Goal: Task Accomplishment & Management: Use online tool/utility

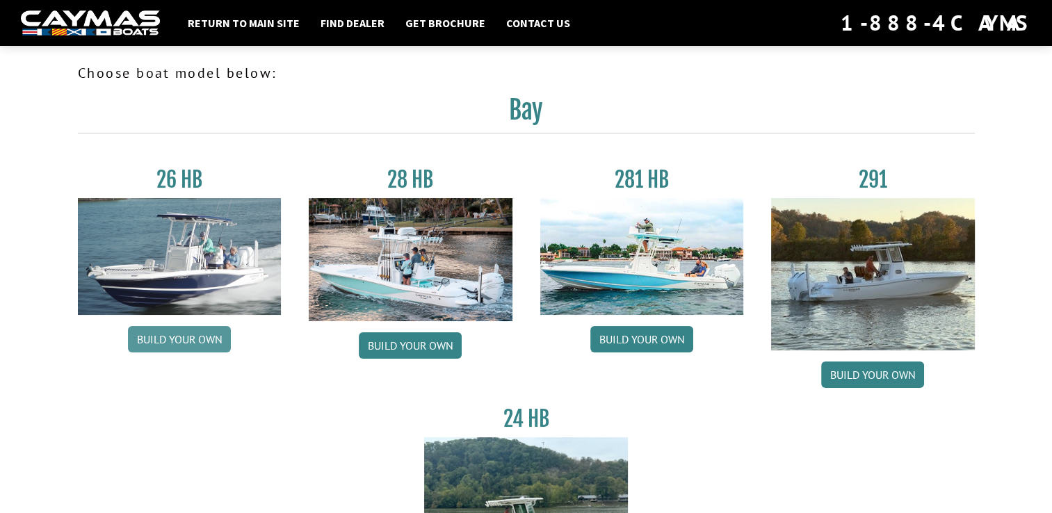
click at [187, 341] on link "Build your own" at bounding box center [179, 339] width 103 height 26
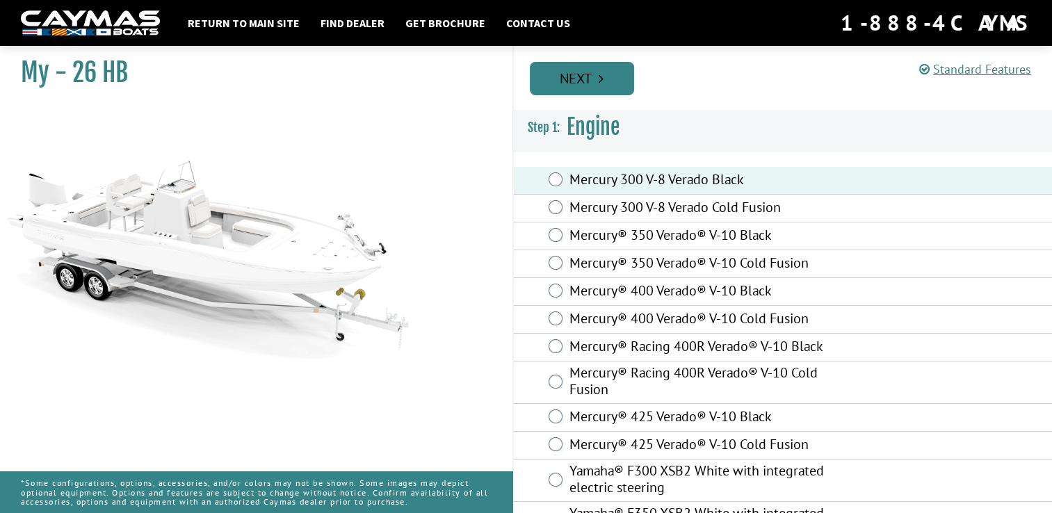
click at [567, 78] on link "Next" at bounding box center [582, 78] width 104 height 33
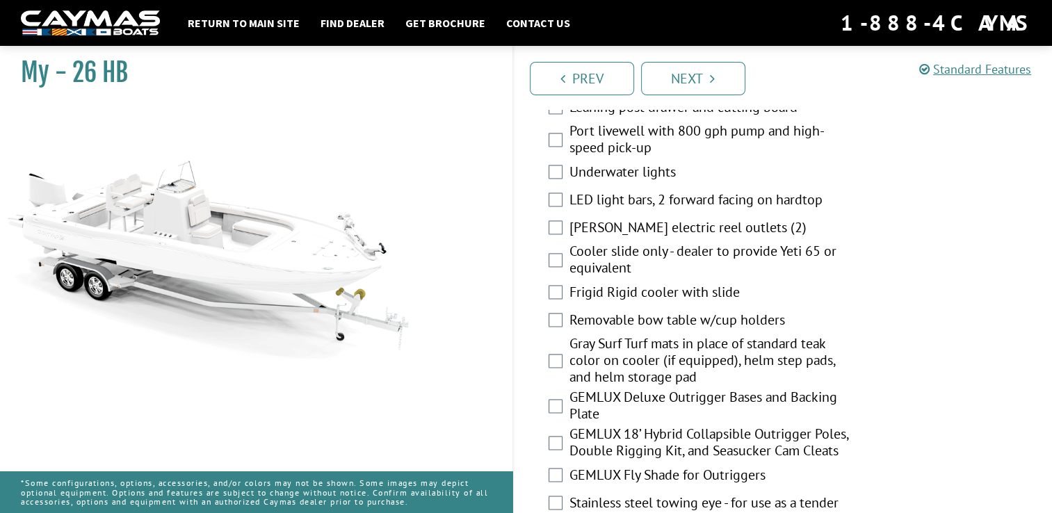
scroll to position [1922, 0]
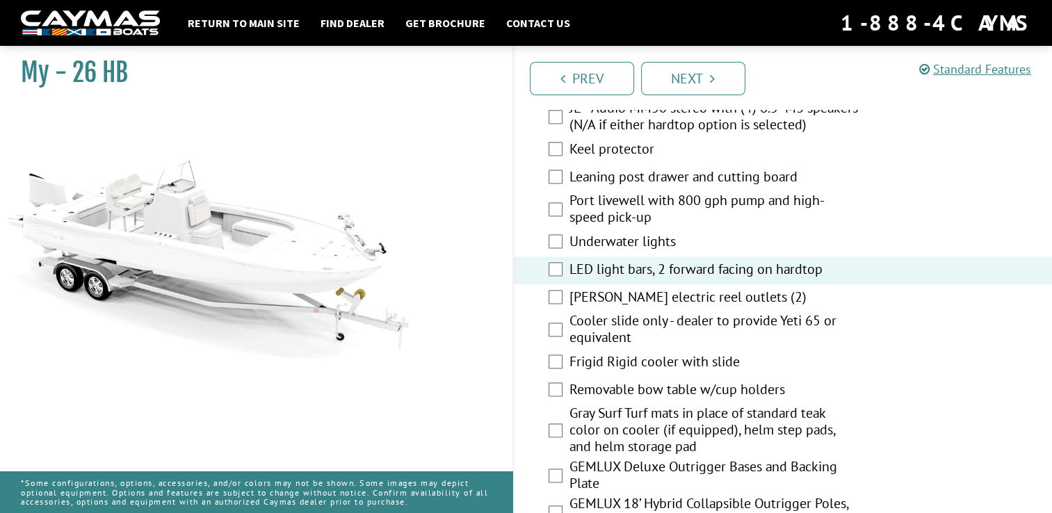
click at [547, 208] on div "Port livewell with 800 gph pump and high-speed pick-up" at bounding box center [783, 210] width 539 height 37
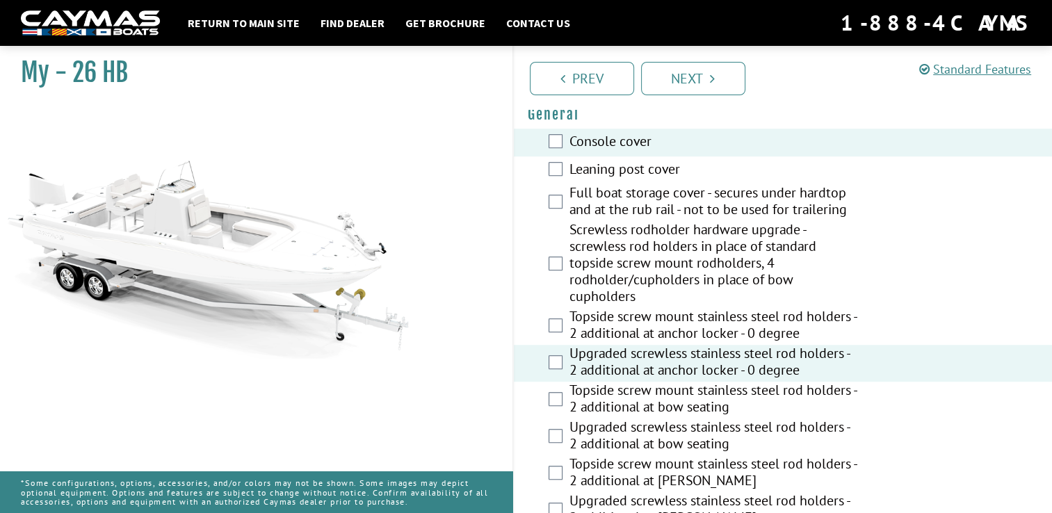
scroll to position [879, 0]
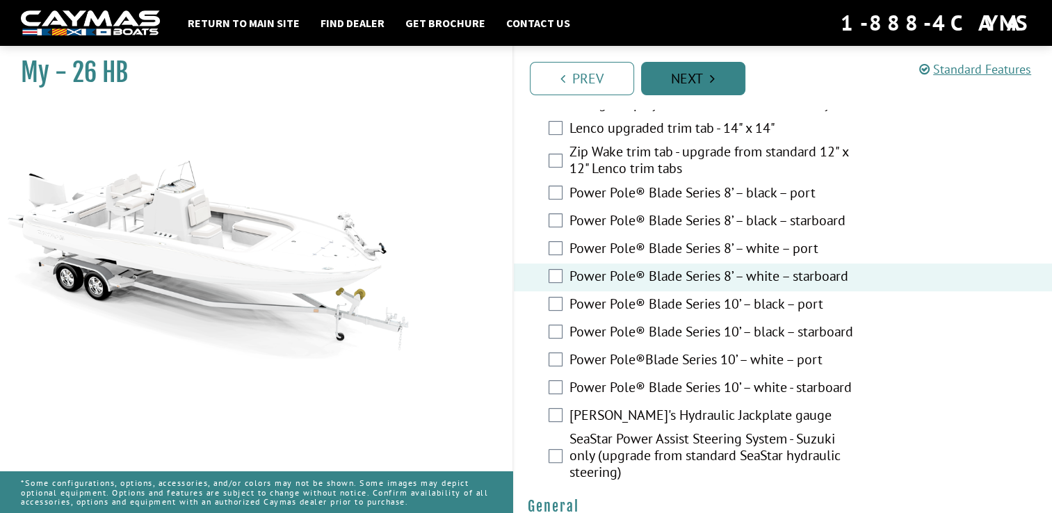
click at [693, 80] on link "Next" at bounding box center [693, 78] width 104 height 33
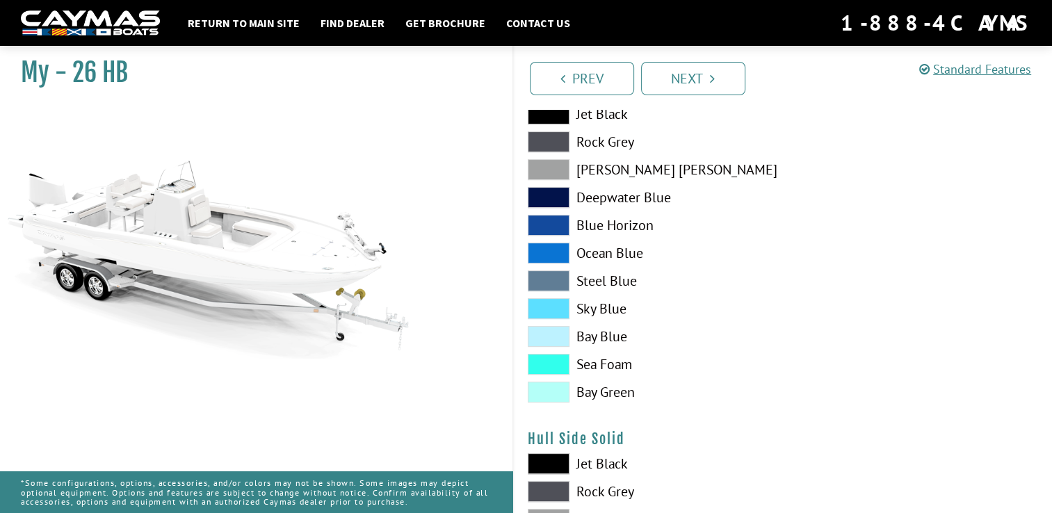
scroll to position [348, 0]
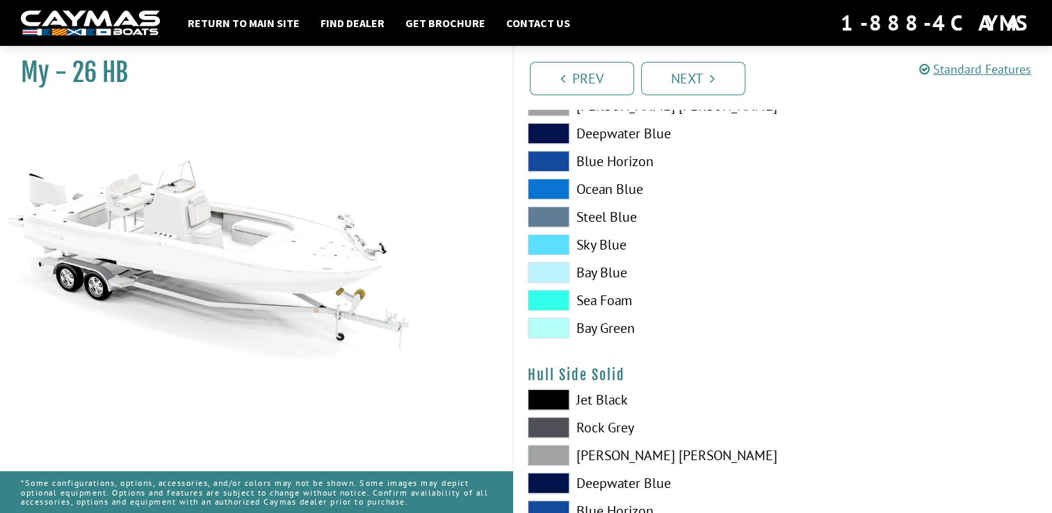
click at [554, 191] on span at bounding box center [549, 189] width 42 height 21
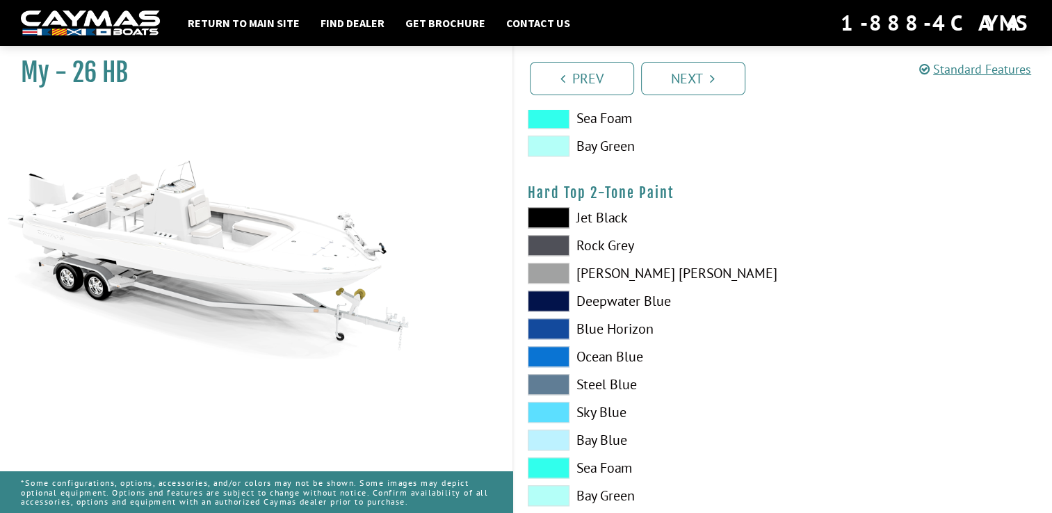
scroll to position [1252, 0]
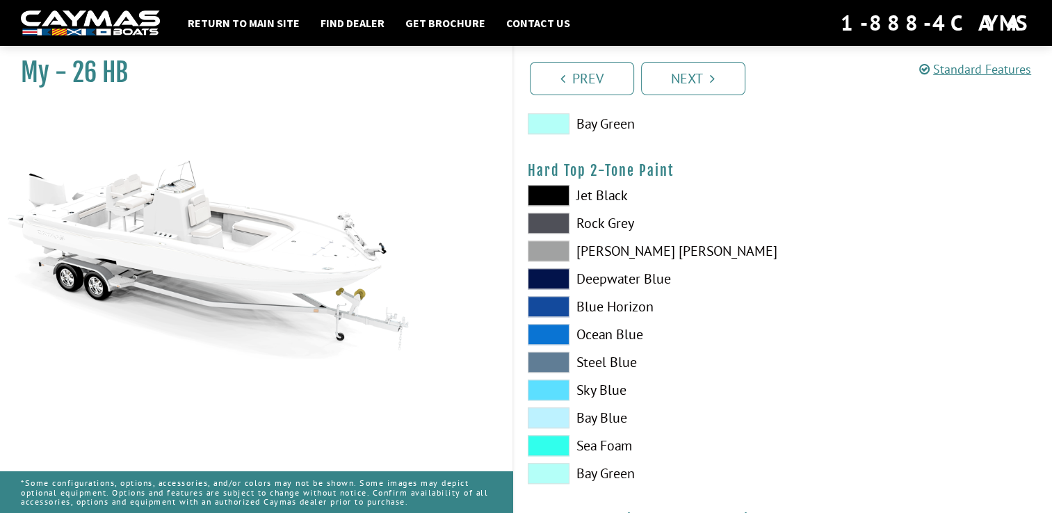
click at [545, 333] on span at bounding box center [549, 334] width 42 height 21
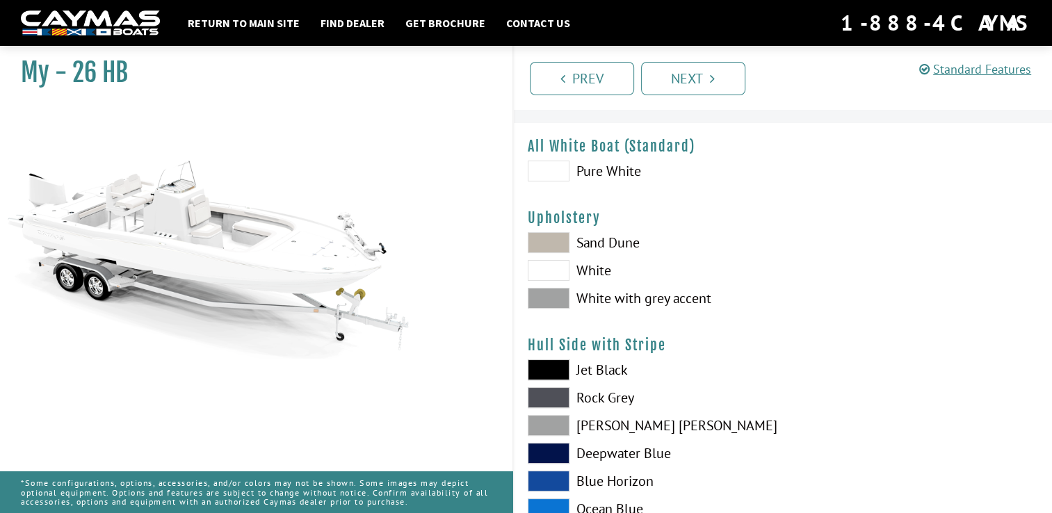
scroll to position [0, 0]
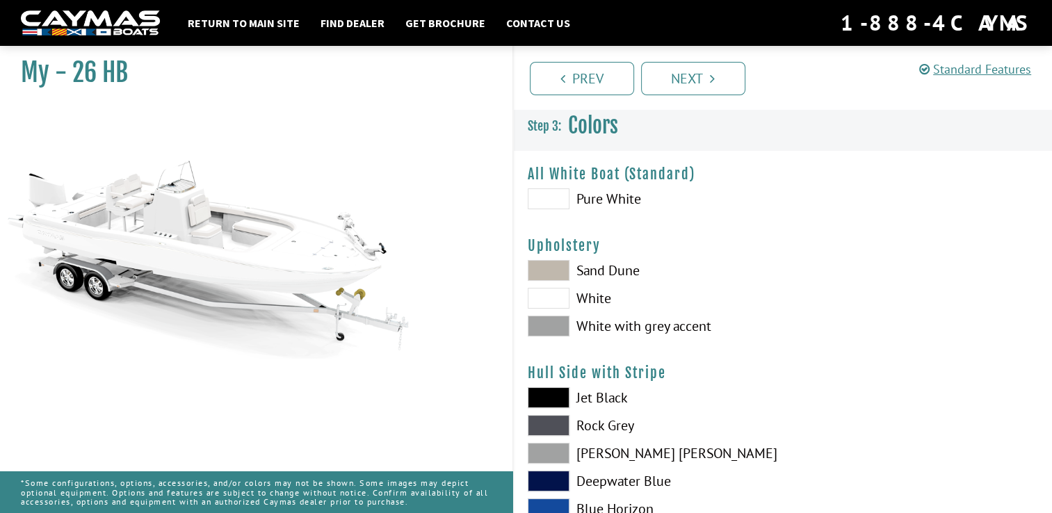
click at [547, 296] on span at bounding box center [549, 298] width 42 height 21
click at [551, 325] on span at bounding box center [549, 326] width 42 height 21
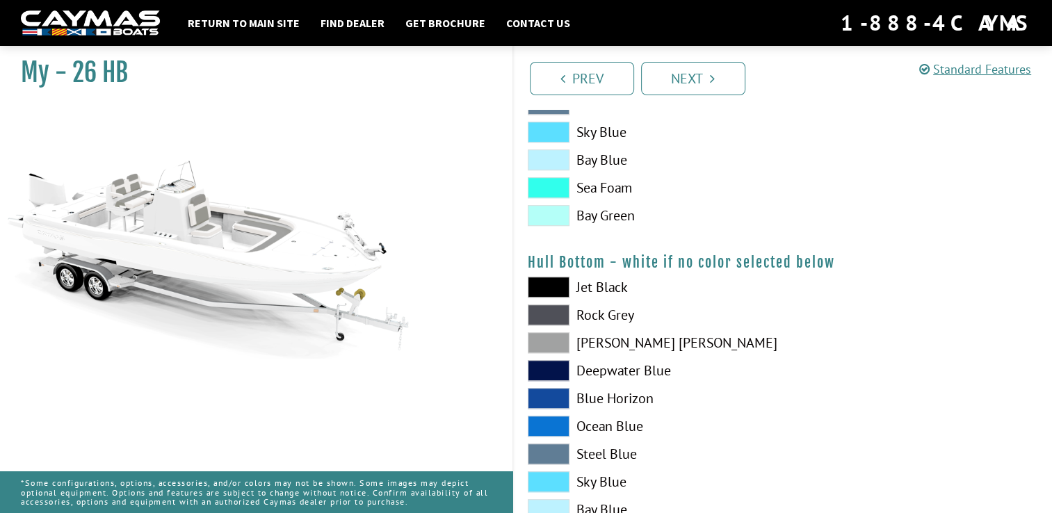
scroll to position [835, 0]
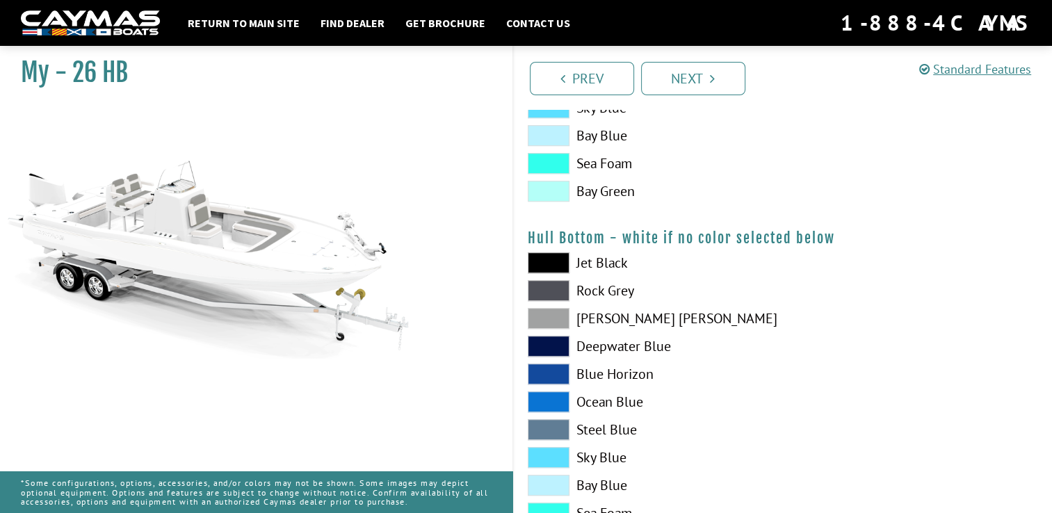
click at [558, 319] on span at bounding box center [549, 318] width 42 height 21
click at [710, 75] on icon "Pagination" at bounding box center [712, 79] width 5 height 14
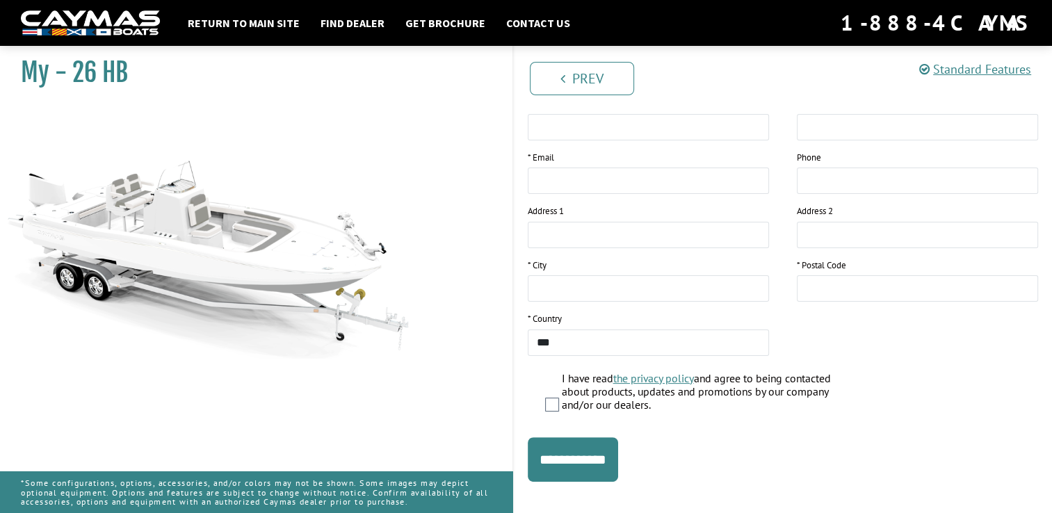
scroll to position [259, 0]
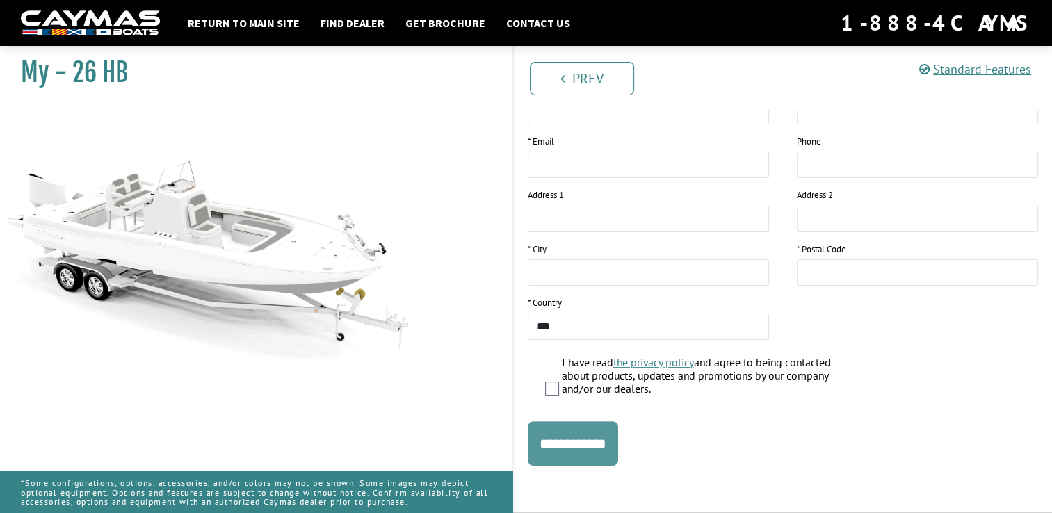
click at [585, 445] on input "**********" at bounding box center [573, 443] width 90 height 45
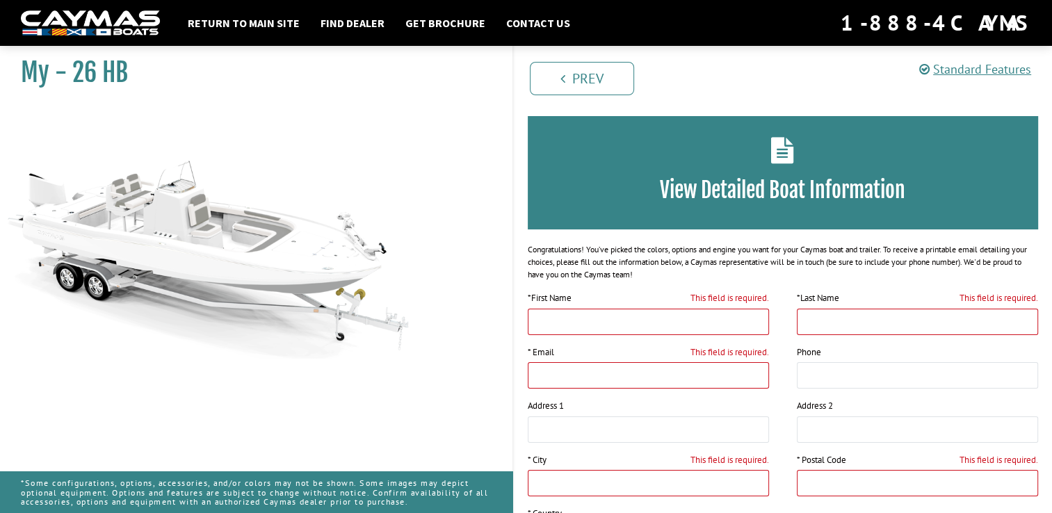
scroll to position [0, 0]
